Goal: Task Accomplishment & Management: Use online tool/utility

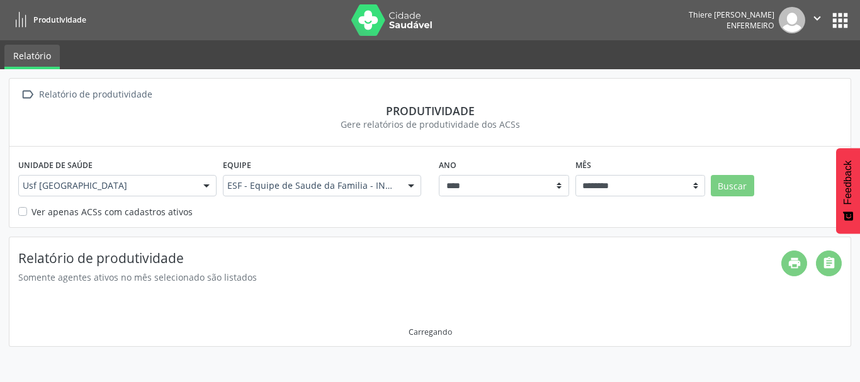
click at [89, 96] on div "Relatório de produtividade" at bounding box center [96, 95] width 118 height 18
click at [91, 94] on div "Relatório de produtividade" at bounding box center [96, 95] width 118 height 18
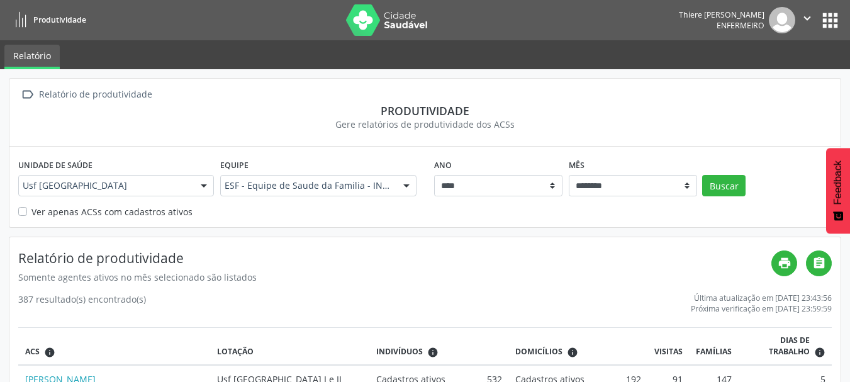
click at [132, 99] on div "Relatório de produtividade" at bounding box center [96, 95] width 118 height 18
click at [76, 94] on div "Relatório de produtividade" at bounding box center [96, 95] width 118 height 18
click at [45, 95] on div "Relatório de produtividade" at bounding box center [96, 95] width 118 height 18
click at [31, 211] on label "Ver apenas ACSs com cadastros ativos" at bounding box center [111, 211] width 161 height 13
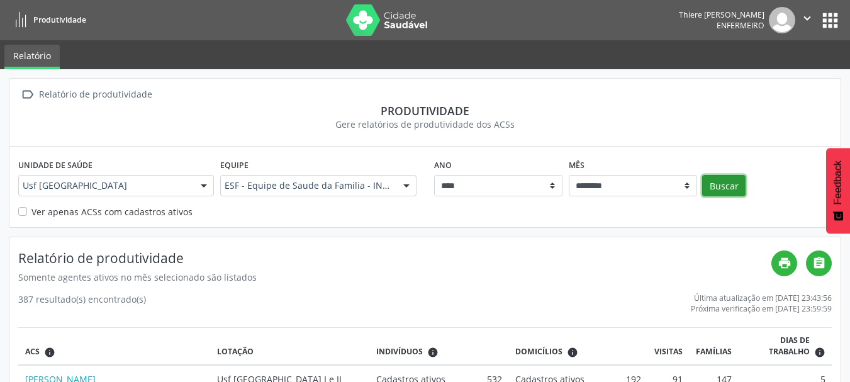
click at [723, 189] on button "Buscar" at bounding box center [723, 185] width 43 height 21
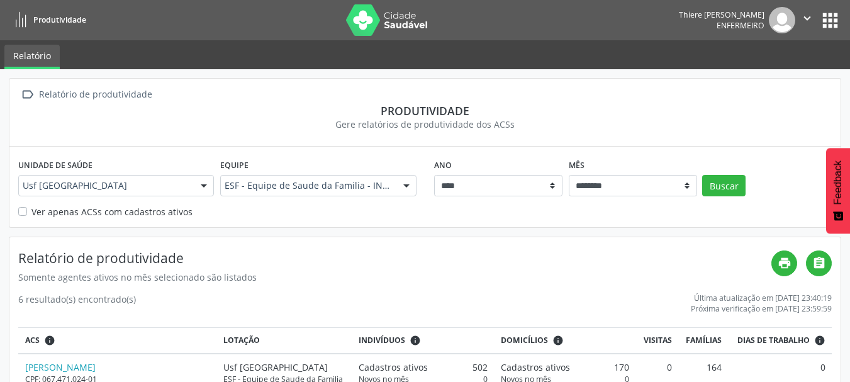
click at [83, 111] on div "Produtividade" at bounding box center [425, 111] width 814 height 14
click at [86, 103] on div "Relatório de produtividade" at bounding box center [96, 95] width 118 height 18
click at [88, 98] on div "Relatório de produtividade" at bounding box center [96, 95] width 118 height 18
click at [813, 13] on icon "" at bounding box center [808, 18] width 14 height 14
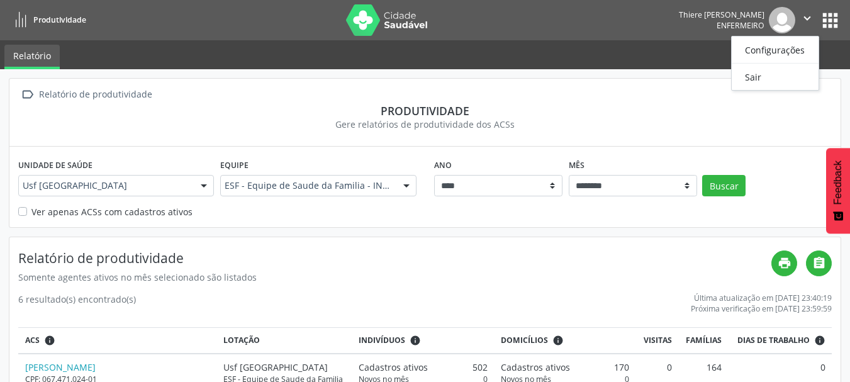
click at [830, 16] on button "apps" at bounding box center [830, 20] width 22 height 22
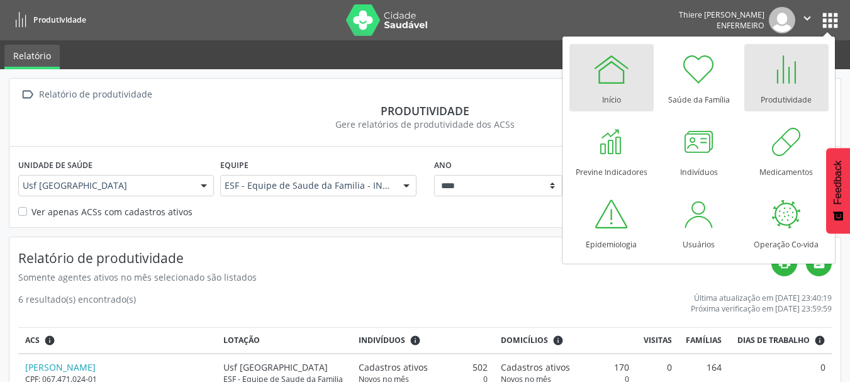
click at [612, 104] on div "Início" at bounding box center [611, 96] width 19 height 17
